Goal: Transaction & Acquisition: Purchase product/service

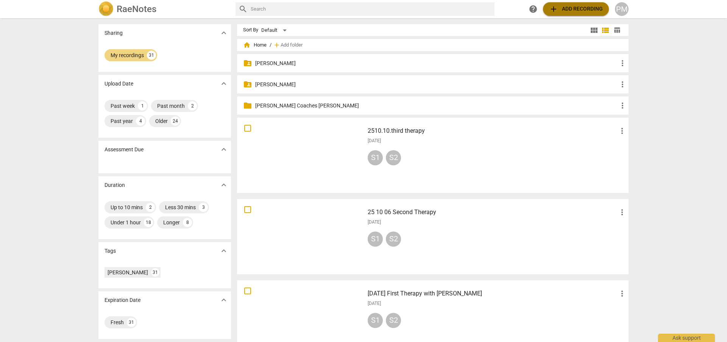
click at [566, 8] on span "add Add recording" at bounding box center [576, 9] width 54 height 9
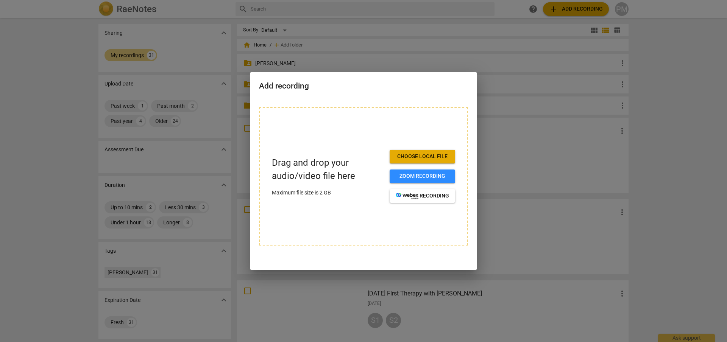
click at [433, 155] on span "Choose local file" at bounding box center [421, 157] width 53 height 8
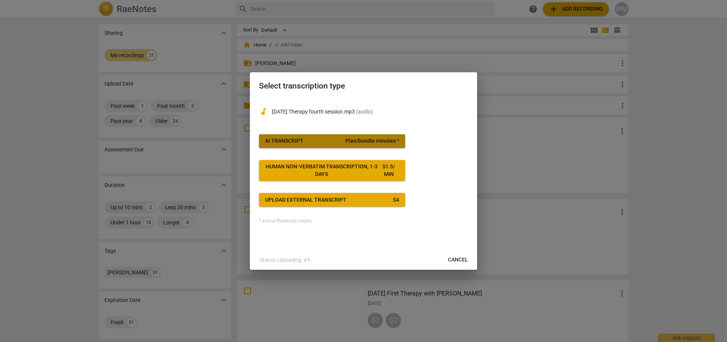
click at [380, 140] on span "Plan/bundle minutes *" at bounding box center [372, 141] width 54 height 8
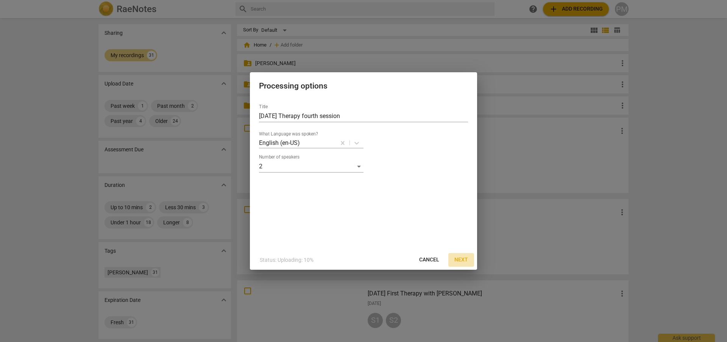
click at [455, 255] on button "Next" at bounding box center [461, 260] width 26 height 14
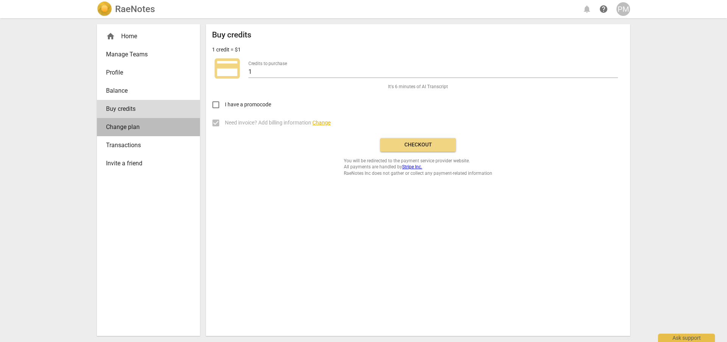
click at [145, 124] on span "Change plan" at bounding box center [145, 127] width 79 height 9
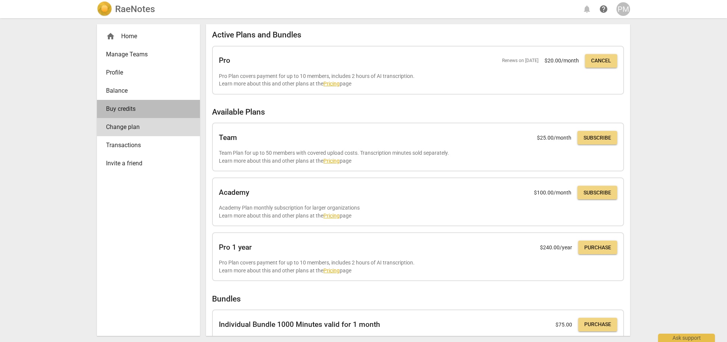
click at [138, 107] on span "Buy credits" at bounding box center [145, 108] width 79 height 9
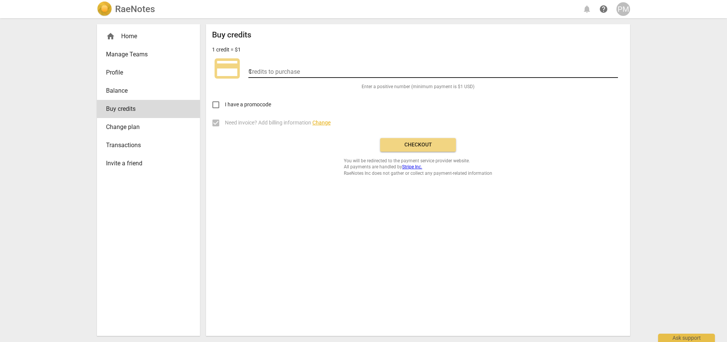
click at [612, 69] on input "1" at bounding box center [432, 72] width 369 height 11
click at [612, 73] on input "0" at bounding box center [432, 72] width 369 height 11
type input "1"
click at [613, 70] on input "1" at bounding box center [432, 72] width 369 height 11
click at [129, 92] on span "Balance" at bounding box center [145, 90] width 79 height 9
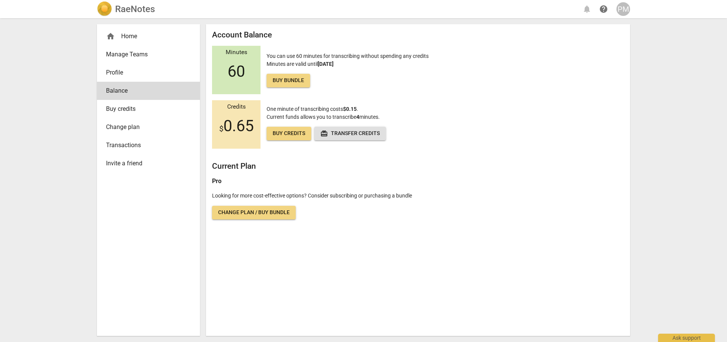
click at [129, 106] on span "Buy credits" at bounding box center [145, 108] width 79 height 9
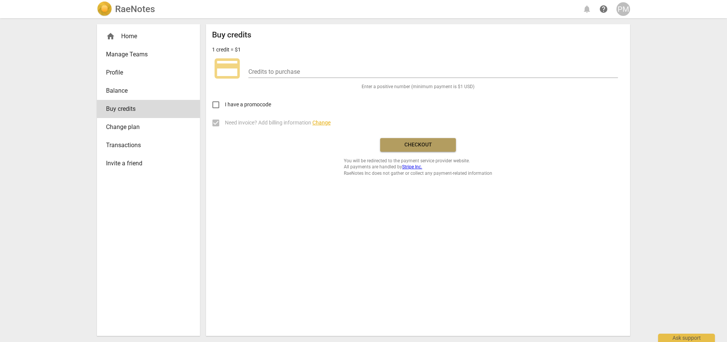
click at [410, 145] on span "Checkout" at bounding box center [418, 145] width 64 height 8
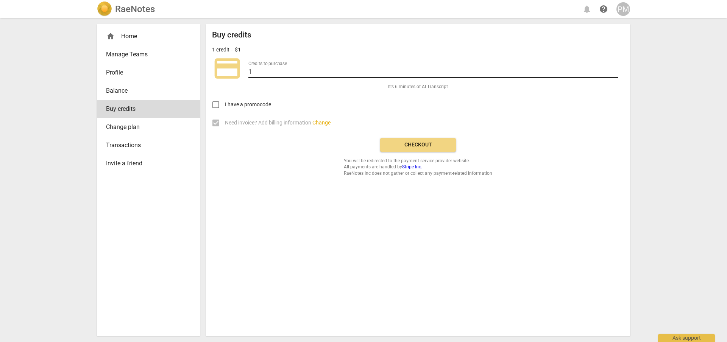
type input "1"
click at [615, 70] on input "1" at bounding box center [432, 72] width 369 height 11
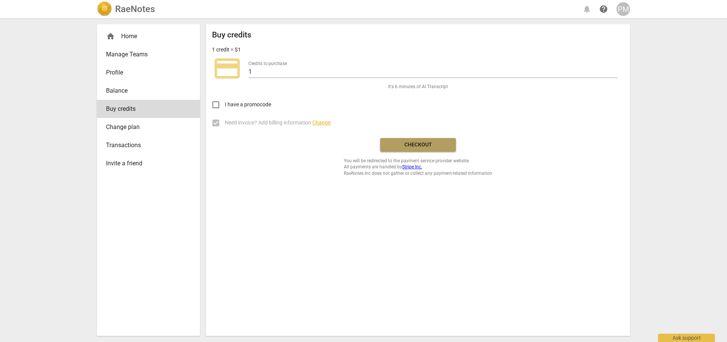
click at [428, 142] on span "Checkout" at bounding box center [418, 145] width 64 height 8
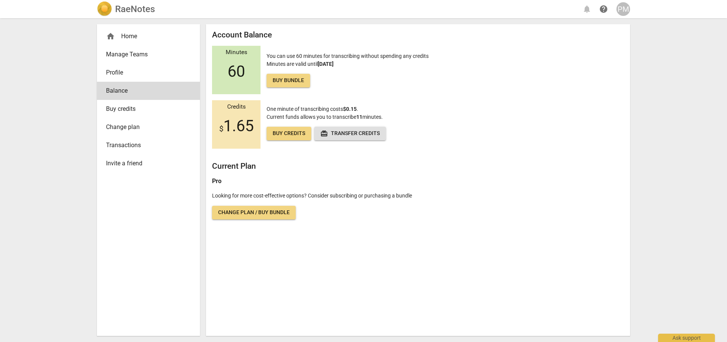
click at [146, 5] on h2 "RaeNotes" at bounding box center [135, 9] width 40 height 11
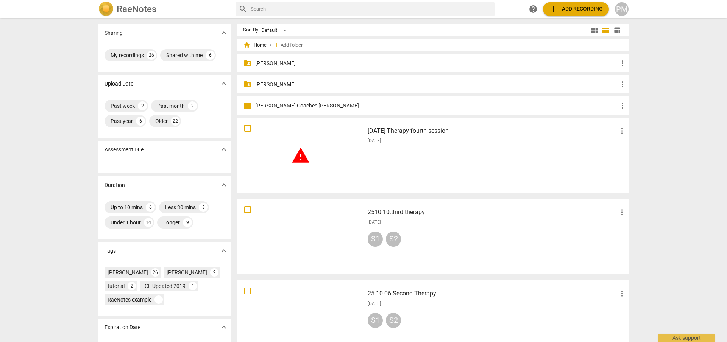
click at [299, 159] on span "warning" at bounding box center [300, 155] width 19 height 19
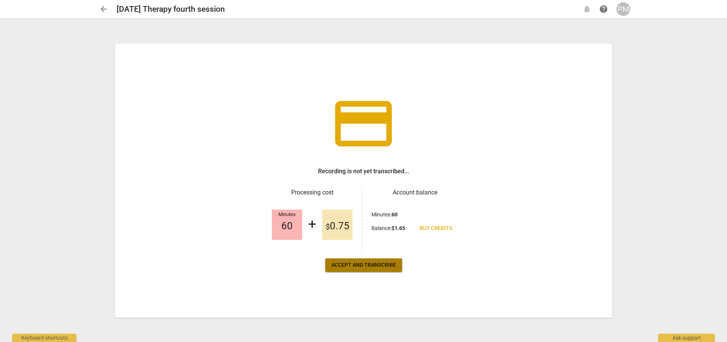
click at [358, 259] on button "Accept and transcribe" at bounding box center [363, 265] width 77 height 14
